Goal: Task Accomplishment & Management: Manage account settings

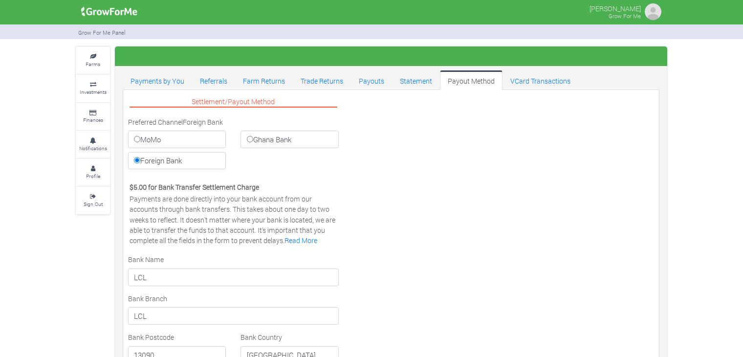
select select "EUR"
click at [92, 97] on link "Investments" at bounding box center [93, 88] width 34 height 27
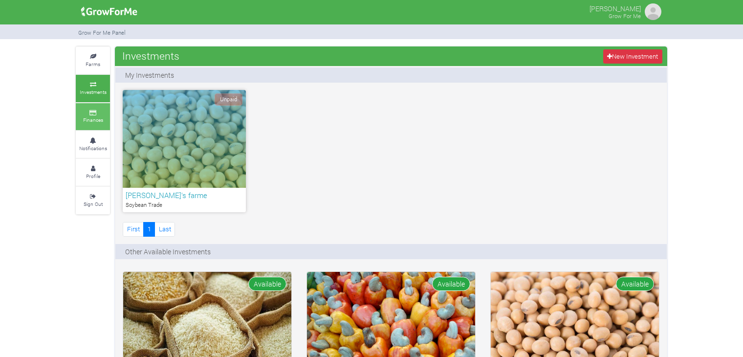
click at [86, 124] on link "Finances" at bounding box center [93, 116] width 34 height 27
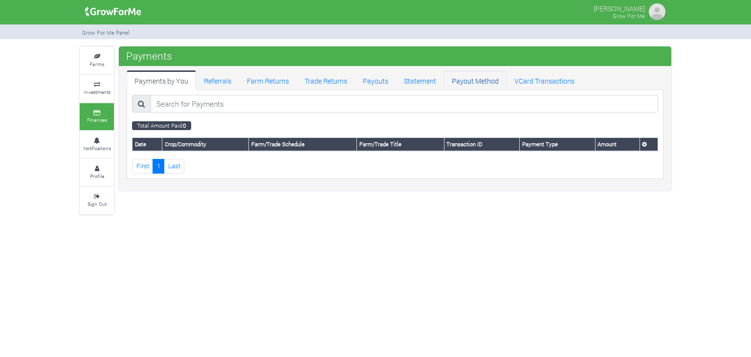
click at [479, 86] on link "Payout Method" at bounding box center [475, 80] width 63 height 20
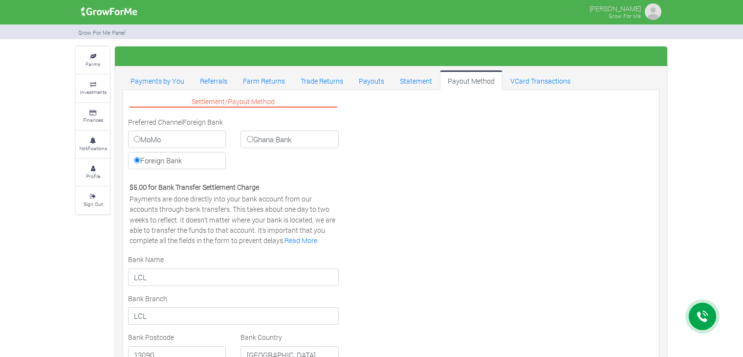
select select "EUR"
click at [260, 138] on label "Ghana Bank" at bounding box center [290, 140] width 98 height 18
click at [253, 138] on input "Ghana Bank" at bounding box center [250, 139] width 6 height 6
radio input "true"
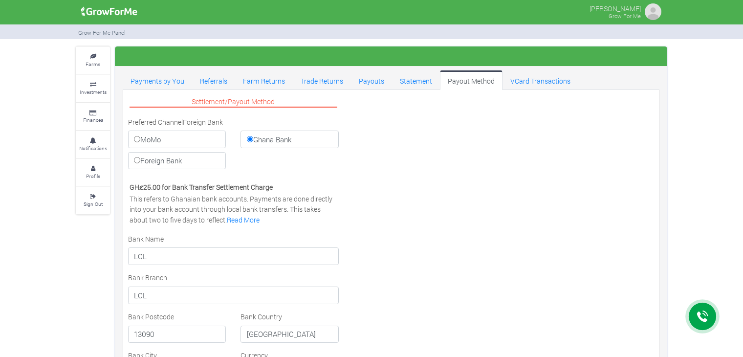
click at [183, 131] on label "MoMo" at bounding box center [177, 140] width 98 height 18
click at [140, 136] on input "MoMo" at bounding box center [137, 139] width 6 height 6
radio input "true"
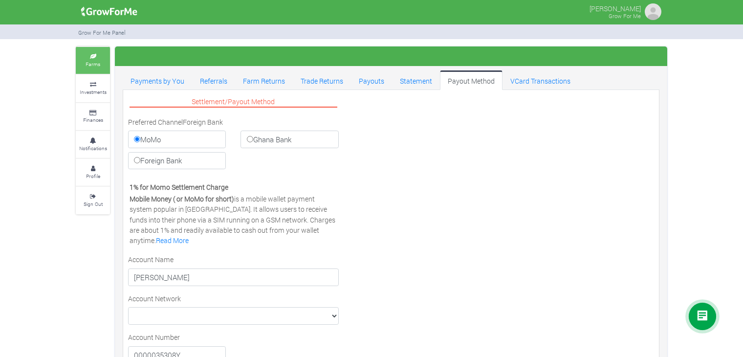
click at [101, 66] on link "Farms" at bounding box center [93, 60] width 34 height 27
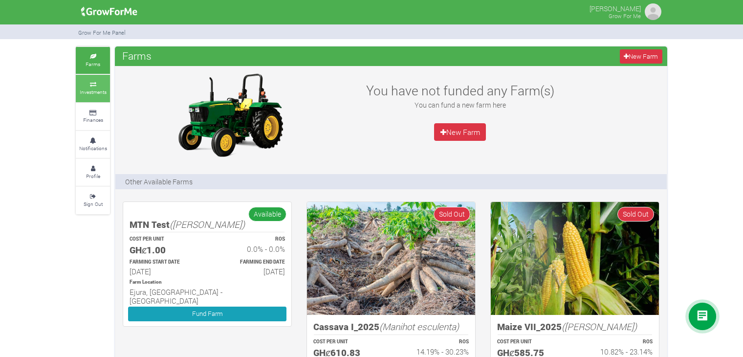
click at [99, 82] on icon at bounding box center [92, 84] width 29 height 5
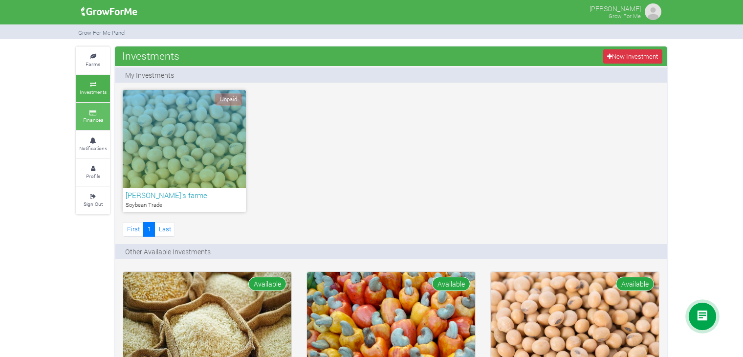
click at [100, 118] on small "Finances" at bounding box center [93, 119] width 20 height 7
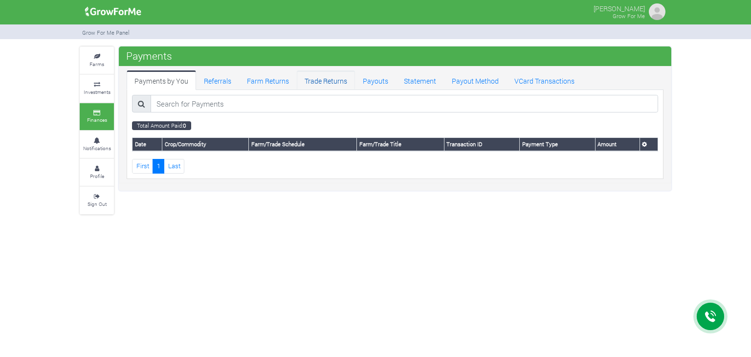
click at [342, 84] on link "Trade Returns" at bounding box center [326, 80] width 58 height 20
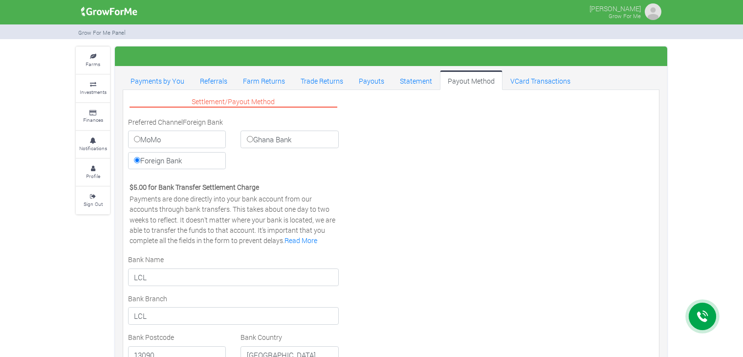
select select "EUR"
click at [510, 87] on link "VCard Transactions" at bounding box center [541, 80] width 76 height 20
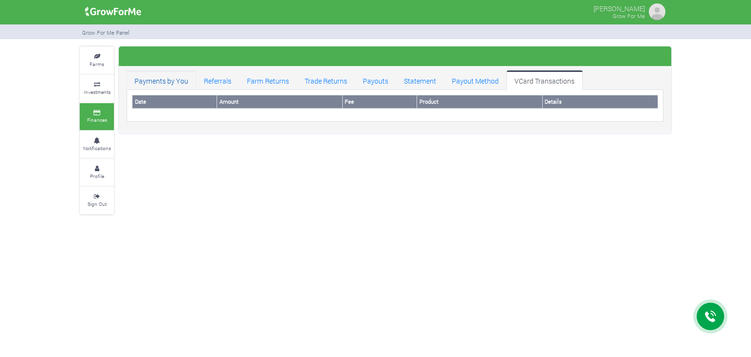
click at [147, 83] on link "Payments by You" at bounding box center [161, 80] width 69 height 20
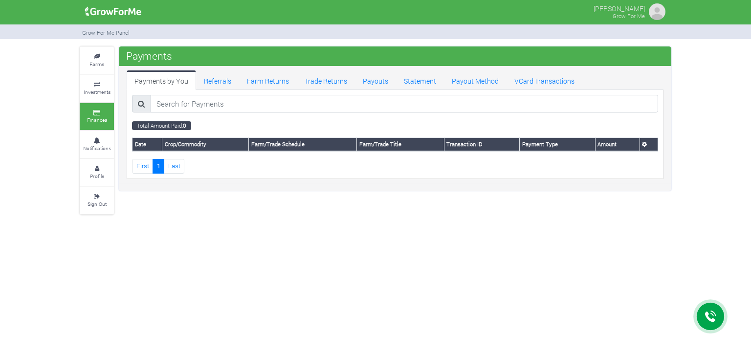
click at [96, 125] on link "Finances" at bounding box center [97, 116] width 34 height 27
click at [96, 136] on link "Notifications" at bounding box center [97, 144] width 34 height 27
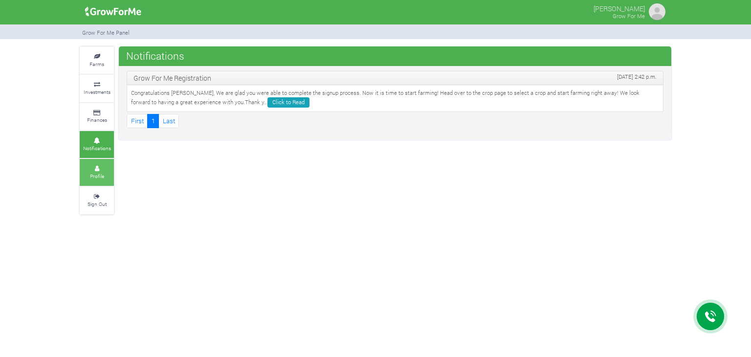
click at [101, 162] on link "Profile" at bounding box center [97, 172] width 34 height 27
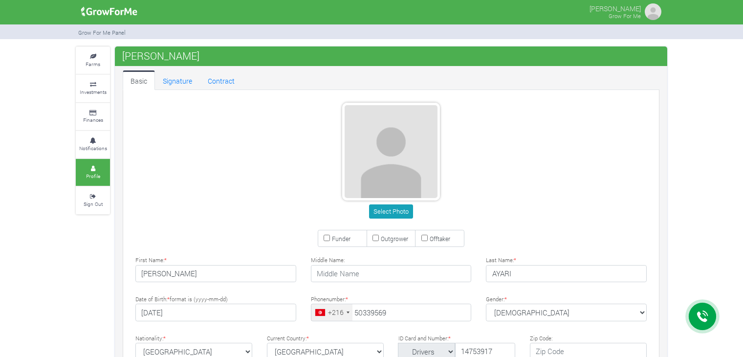
type input "50 339 569"
click at [179, 88] on link "Signature" at bounding box center [177, 80] width 45 height 20
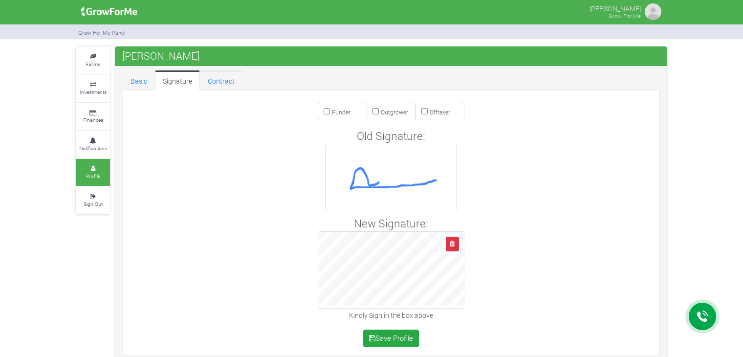
click at [222, 80] on link "Contract" at bounding box center [221, 80] width 43 height 20
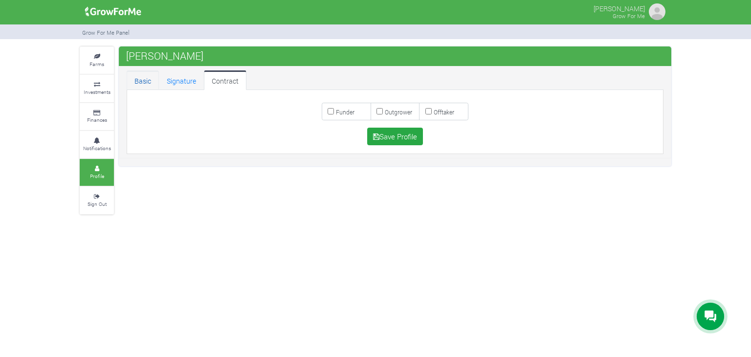
click at [141, 80] on link "Basic" at bounding box center [143, 80] width 32 height 20
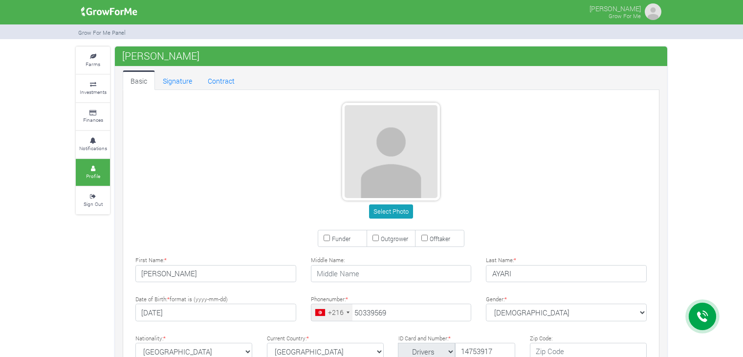
type input "50 339 569"
click at [93, 89] on small "Investments" at bounding box center [93, 91] width 27 height 7
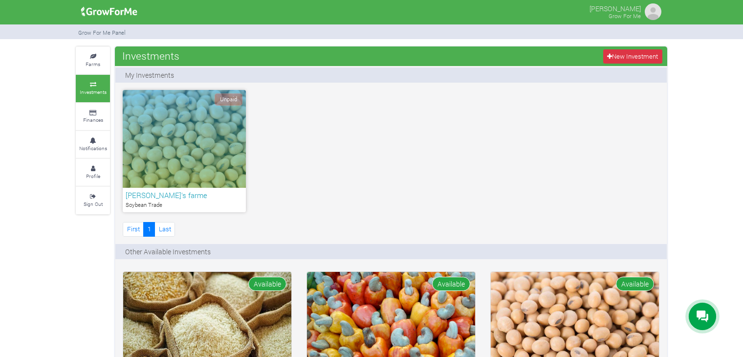
click at [95, 60] on link "Farms" at bounding box center [93, 60] width 34 height 27
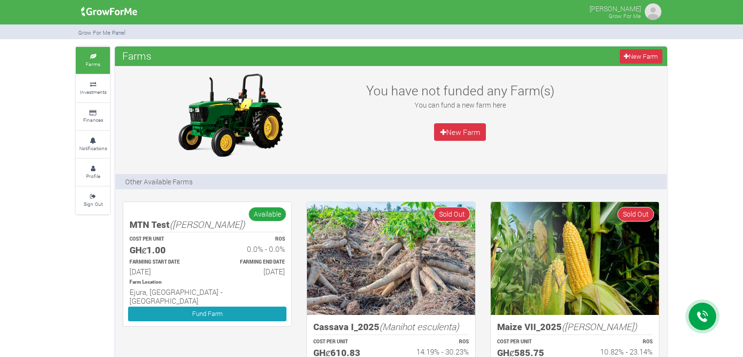
click at [113, 11] on img at bounding box center [109, 12] width 63 height 20
click at [651, 21] on img at bounding box center [653, 12] width 20 height 20
click at [651, 17] on img at bounding box center [653, 12] width 20 height 20
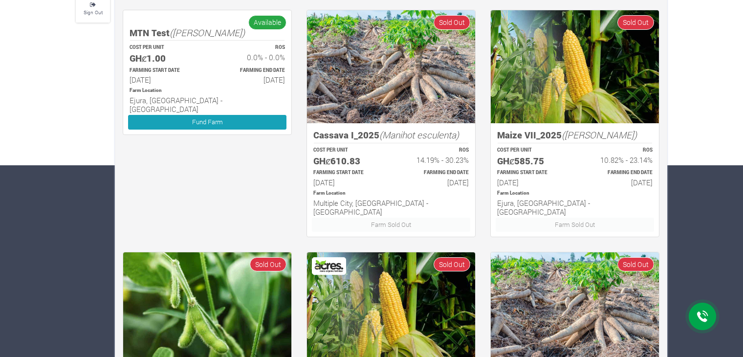
scroll to position [196, 0]
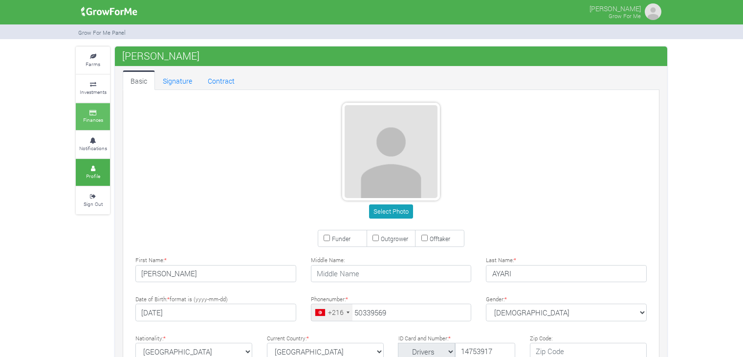
click at [90, 108] on link "Finances" at bounding box center [93, 116] width 34 height 27
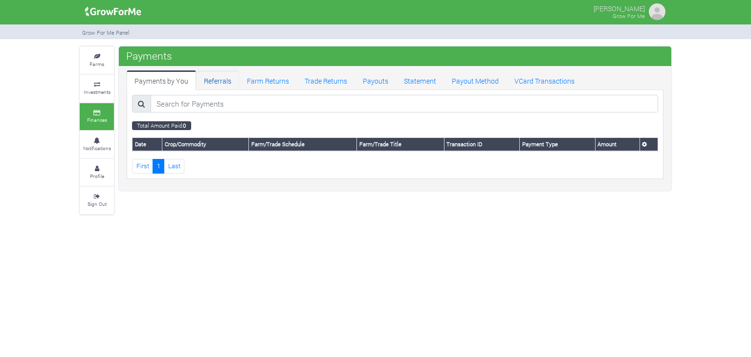
click at [209, 72] on link "Referrals" at bounding box center [217, 80] width 43 height 20
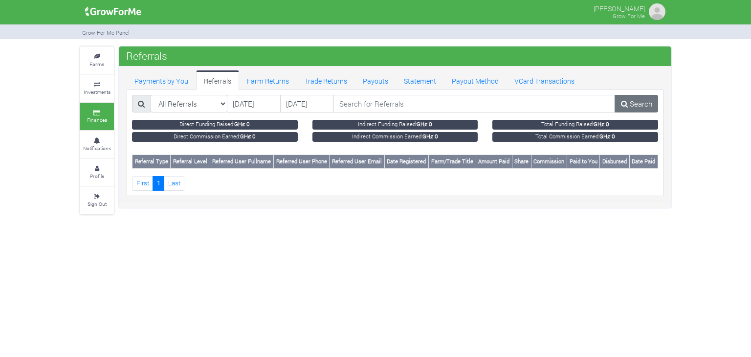
click at [247, 82] on link "Farm Returns" at bounding box center [268, 80] width 58 height 20
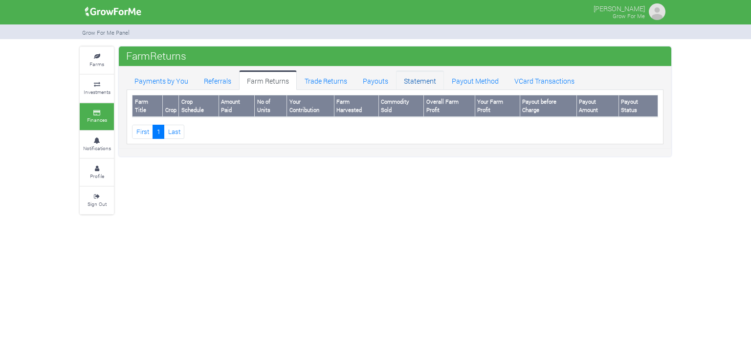
click at [409, 82] on link "Statement" at bounding box center [420, 80] width 48 height 20
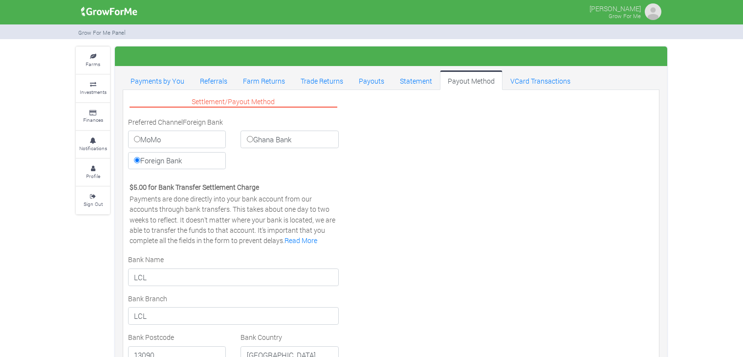
select select "EUR"
click at [534, 73] on link "VCard Transactions" at bounding box center [541, 80] width 76 height 20
